Goal: Information Seeking & Learning: Learn about a topic

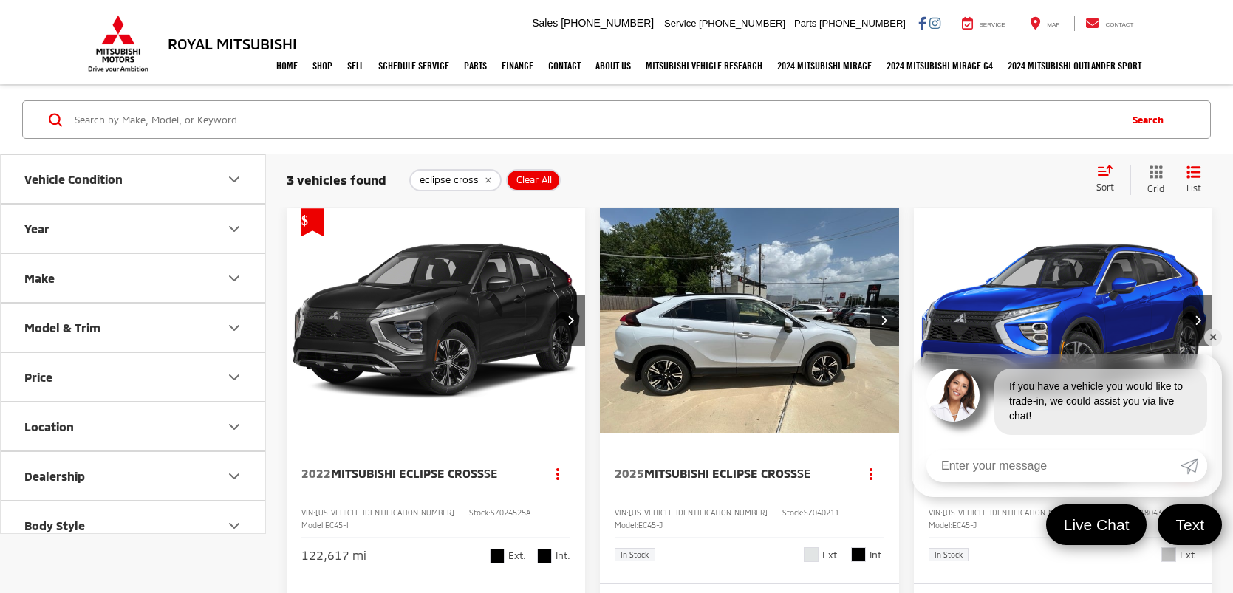
click at [392, 112] on input "Search by Make, Model, or Keyword" at bounding box center [595, 119] width 1045 height 35
type input "jeep"
click at [304, 137] on input "jeep" at bounding box center [595, 119] width 1045 height 35
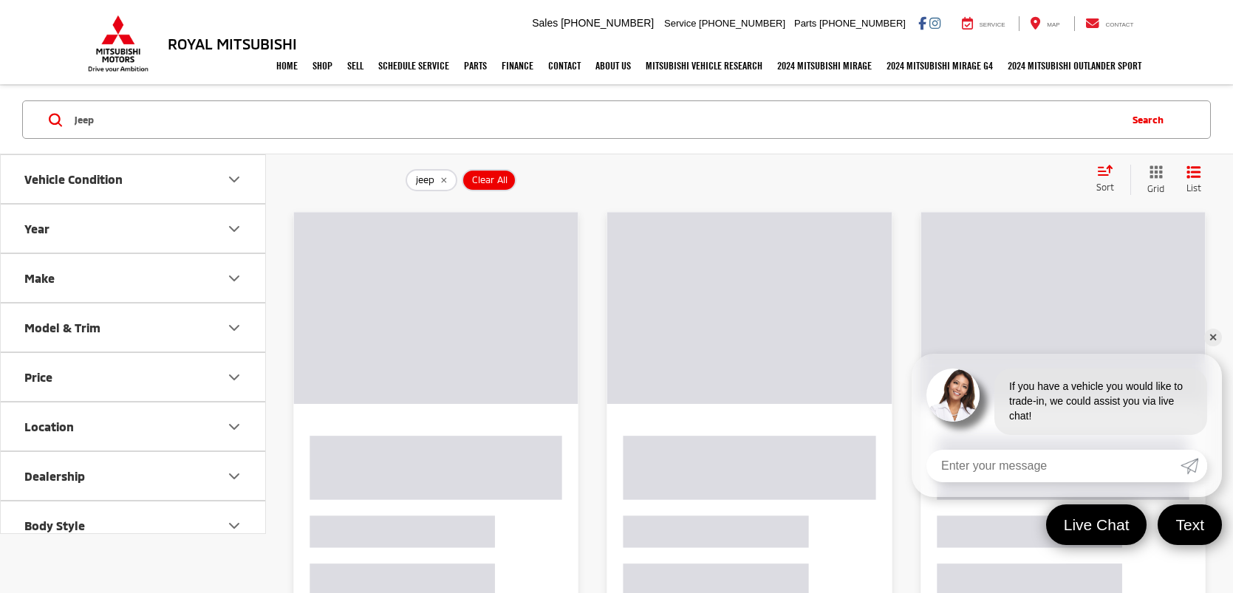
click at [299, 129] on input "jeep" at bounding box center [595, 119] width 1045 height 35
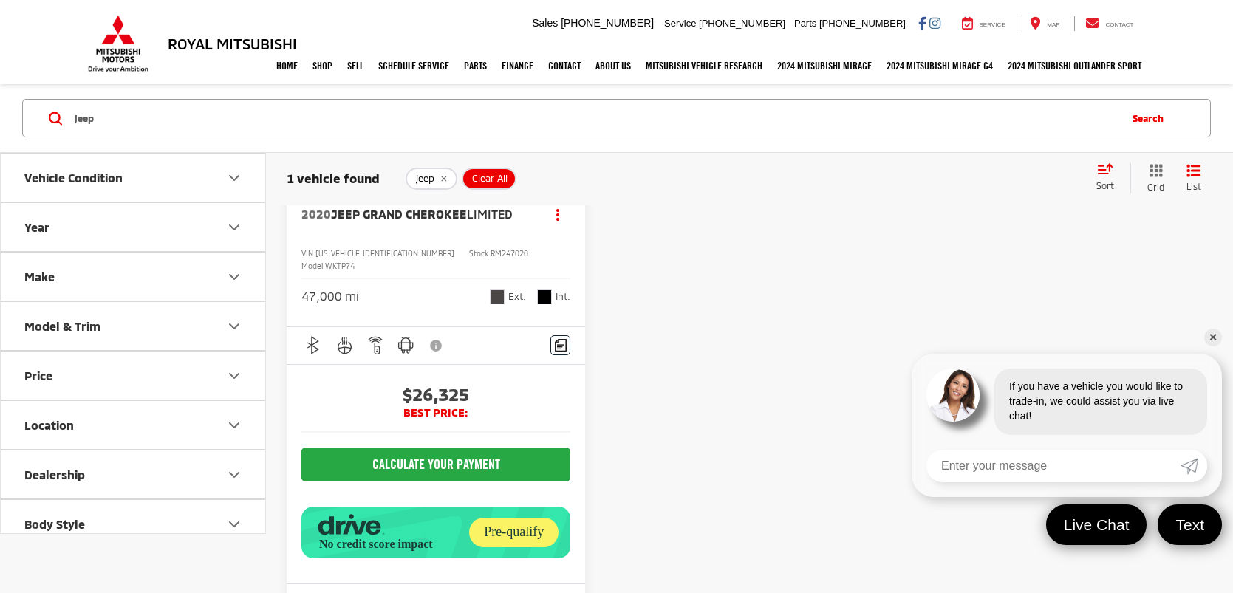
scroll to position [253, 0]
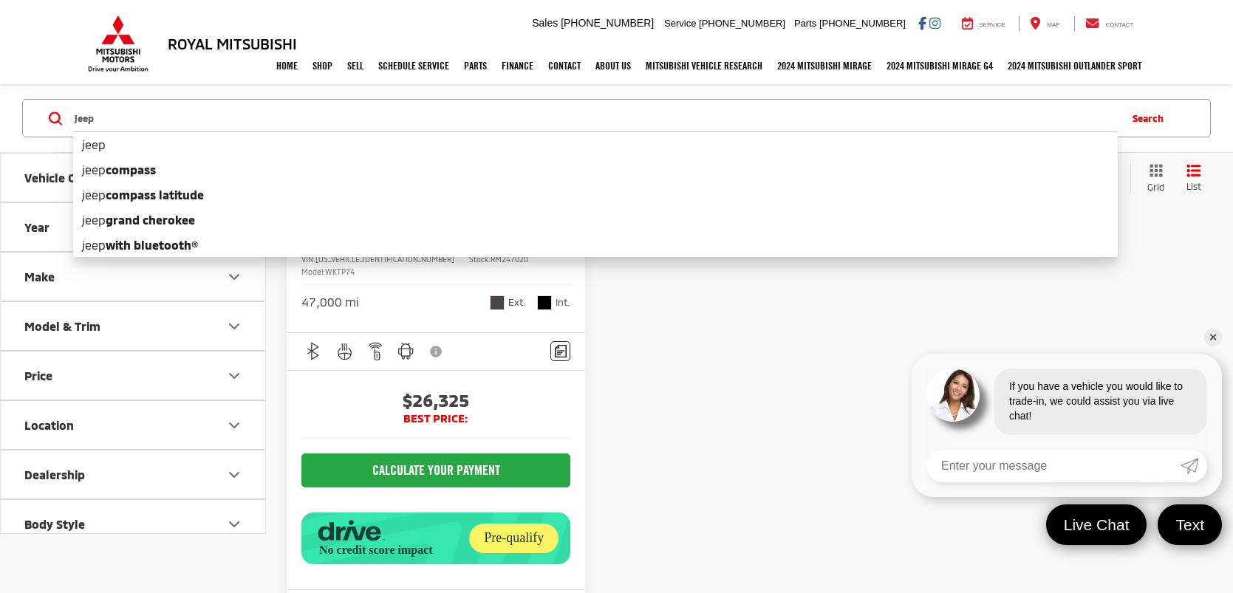
click at [765, 339] on div at bounding box center [749, 291] width 299 height 672
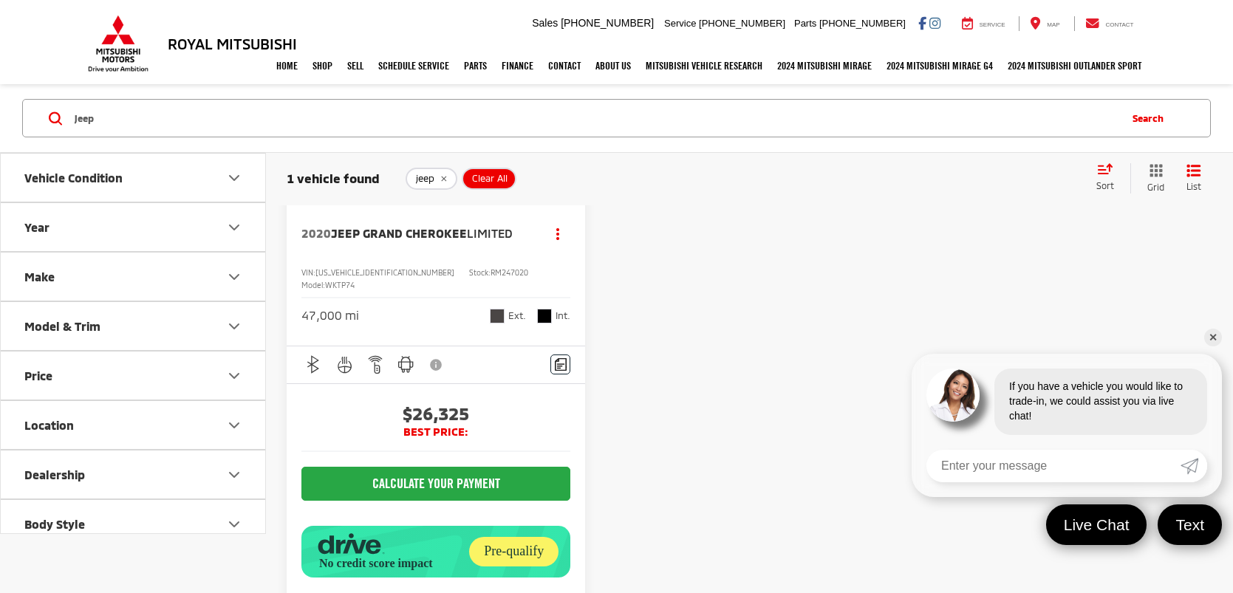
scroll to position [0, 0]
